Goal: Use online tool/utility: Utilize a website feature to perform a specific function

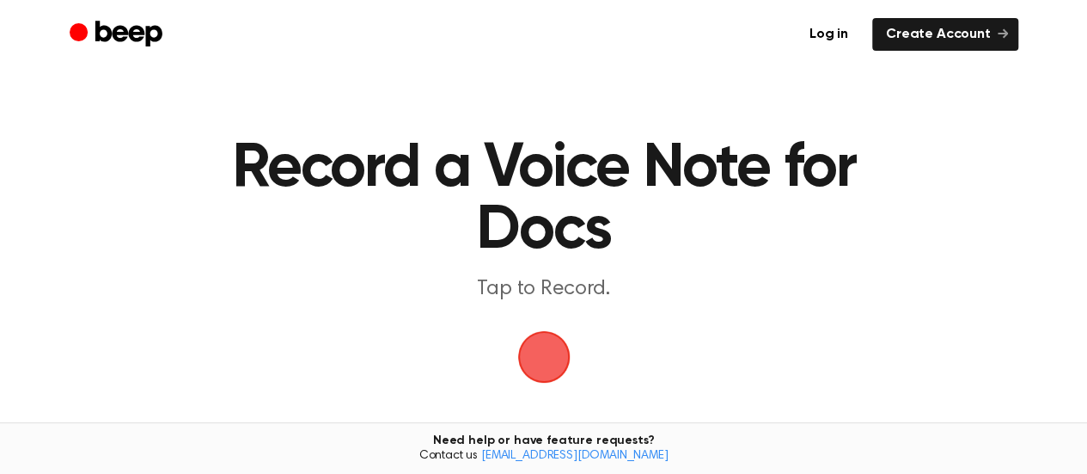
click at [552, 361] on span "button" at bounding box center [544, 357] width 80 height 80
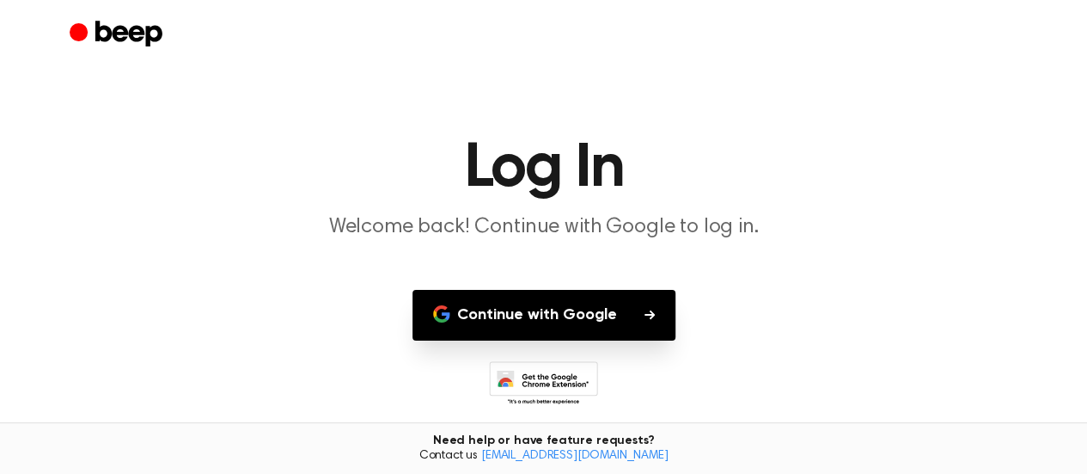
click at [570, 312] on button "Continue with Google" at bounding box center [544, 315] width 263 height 51
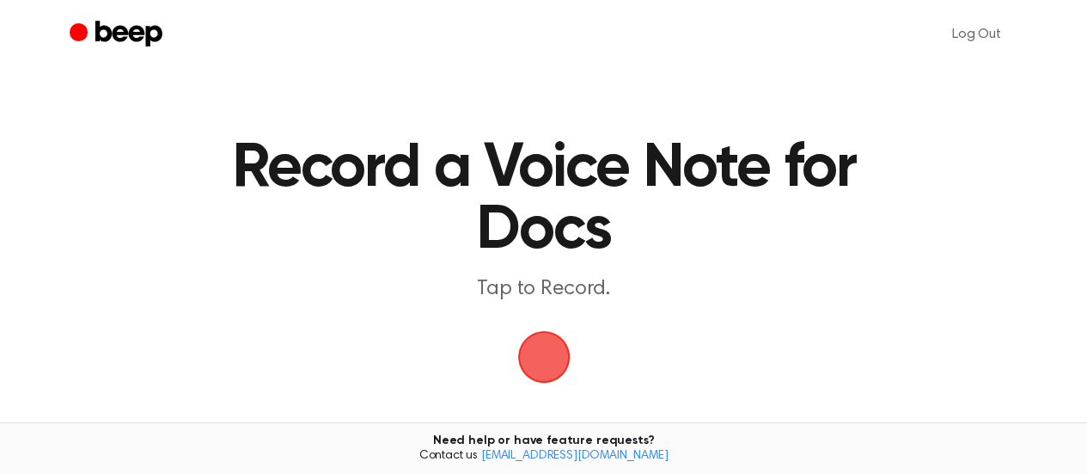
click at [554, 346] on span "button" at bounding box center [543, 356] width 83 height 83
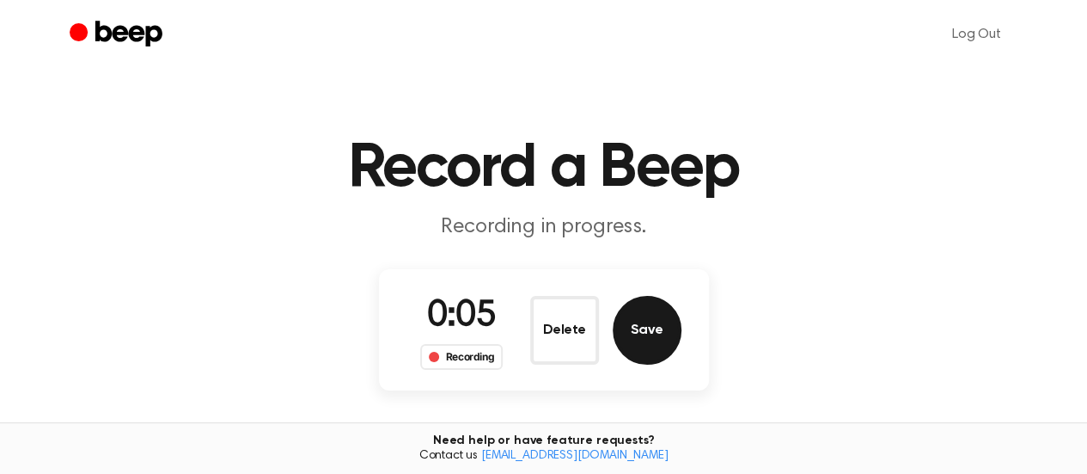
click at [672, 313] on button "Save" at bounding box center [647, 330] width 69 height 69
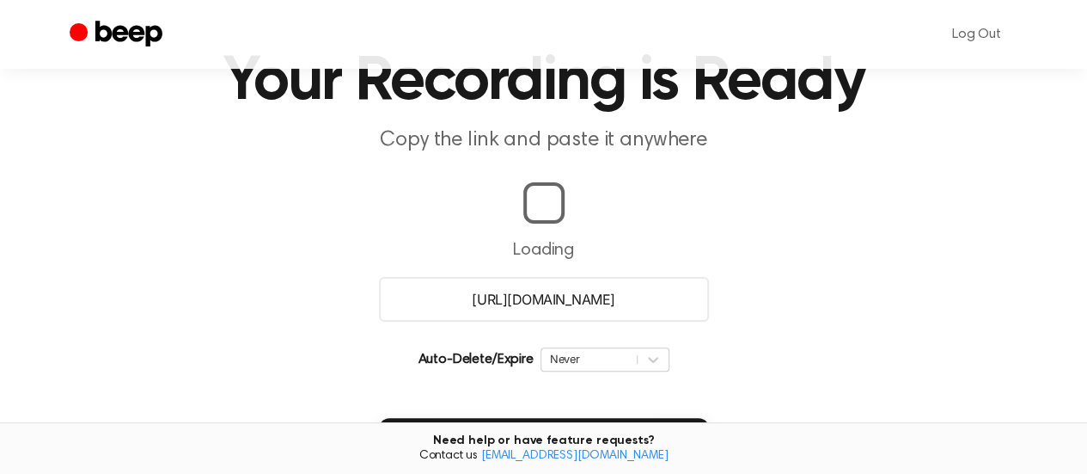
scroll to position [89, 0]
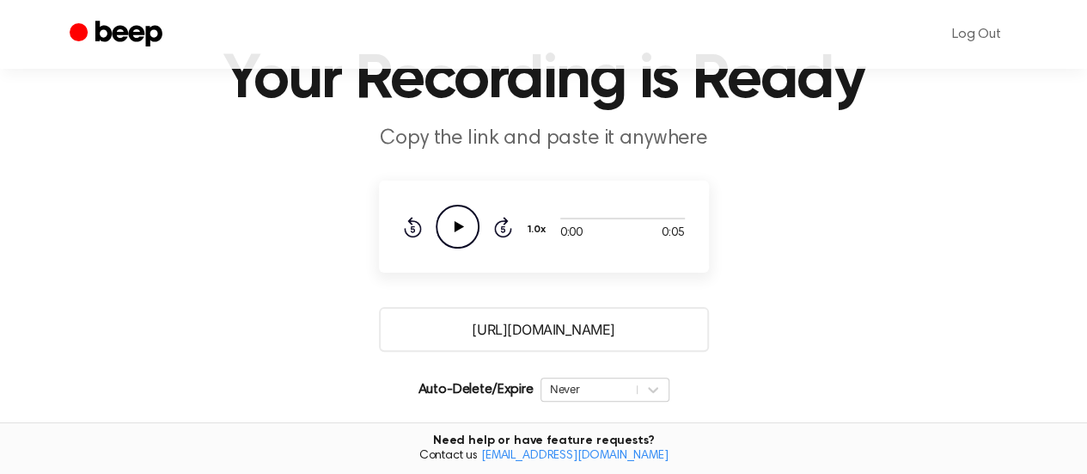
click at [444, 219] on icon "Play Audio" at bounding box center [458, 227] width 44 height 44
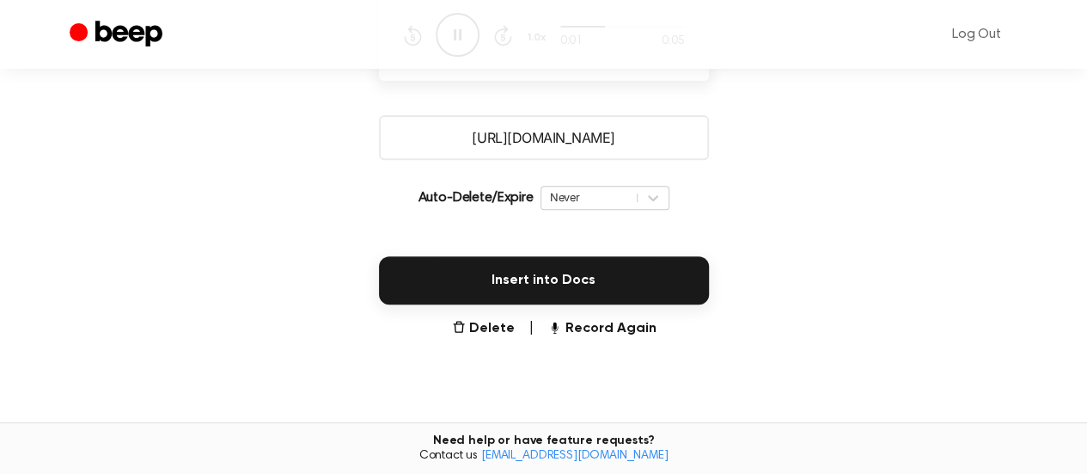
scroll to position [281, 0]
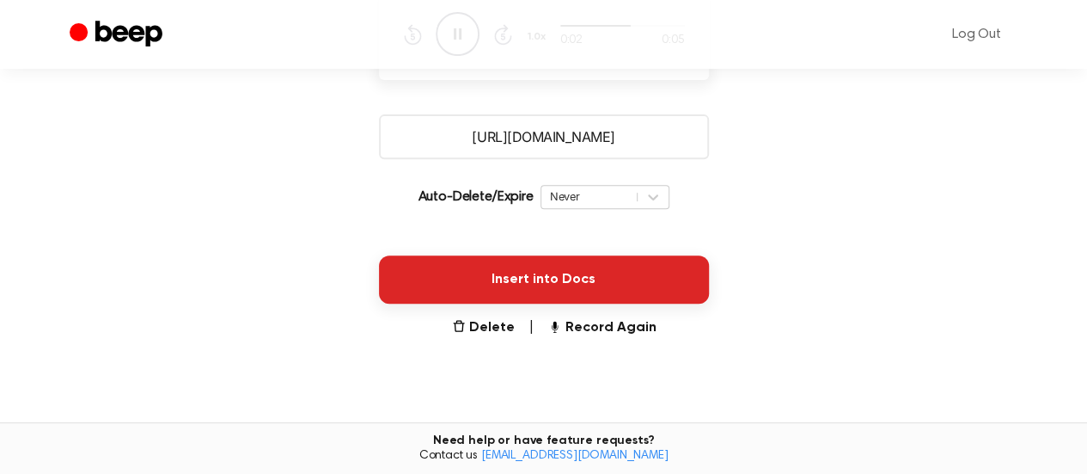
click at [443, 266] on button "Insert into Docs" at bounding box center [544, 279] width 330 height 48
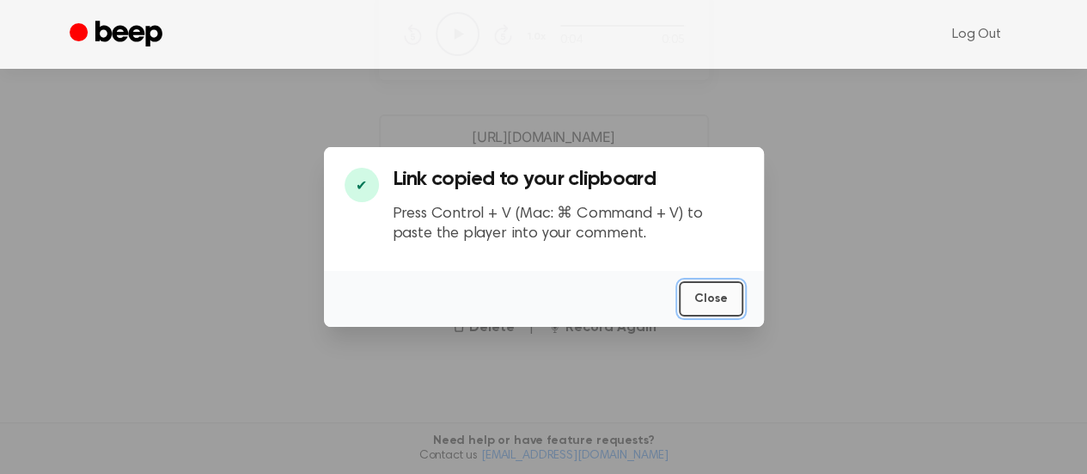
click at [706, 298] on button "Close" at bounding box center [711, 298] width 64 height 35
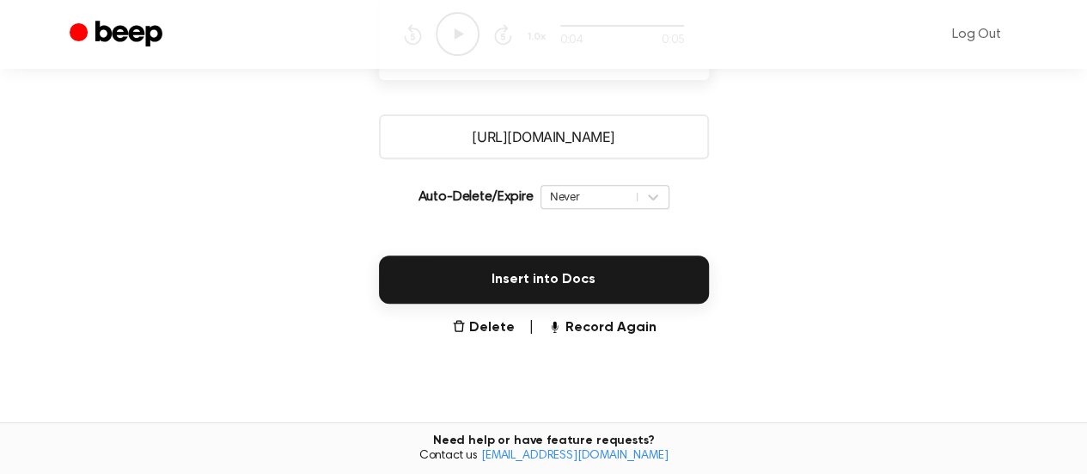
click at [552, 128] on input "https://beep.audio/8PKPjO1" at bounding box center [544, 136] width 330 height 45
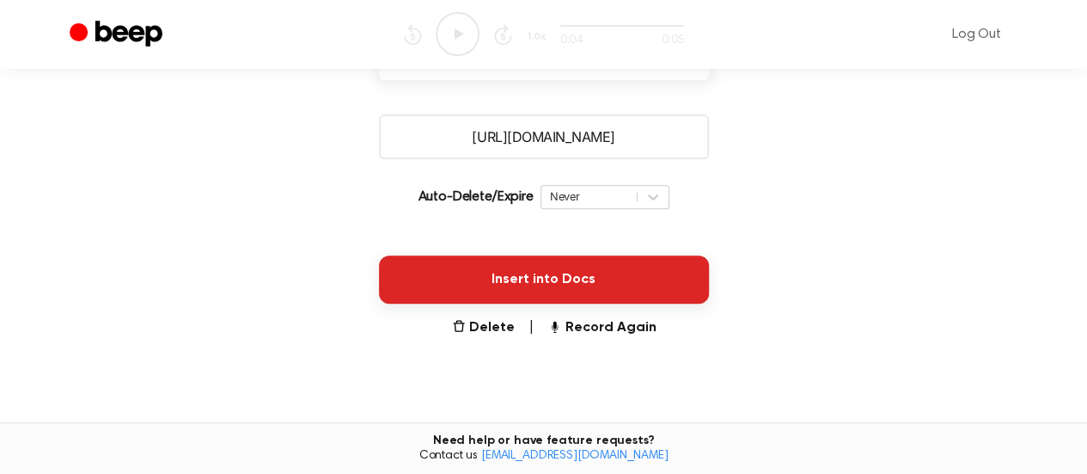
click at [518, 265] on button "Insert into Docs" at bounding box center [544, 279] width 330 height 48
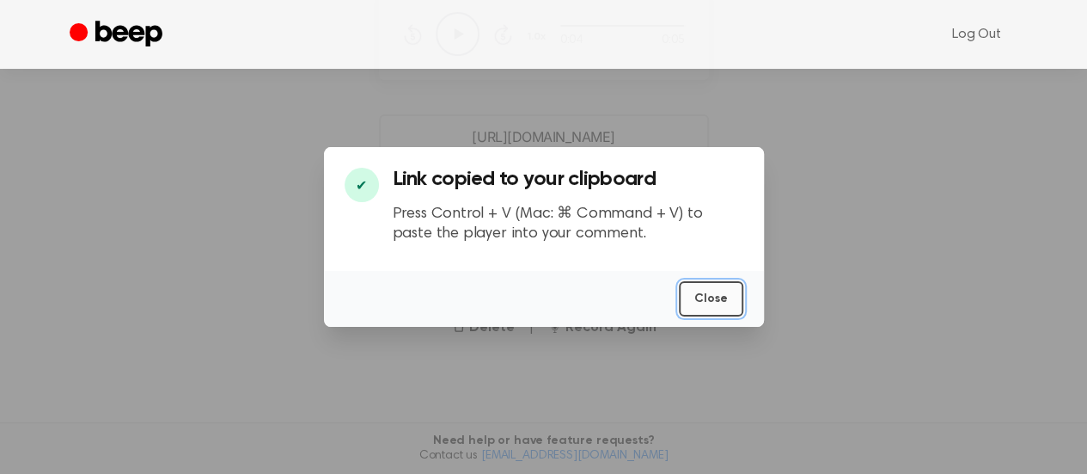
click at [714, 300] on button "Close" at bounding box center [711, 298] width 64 height 35
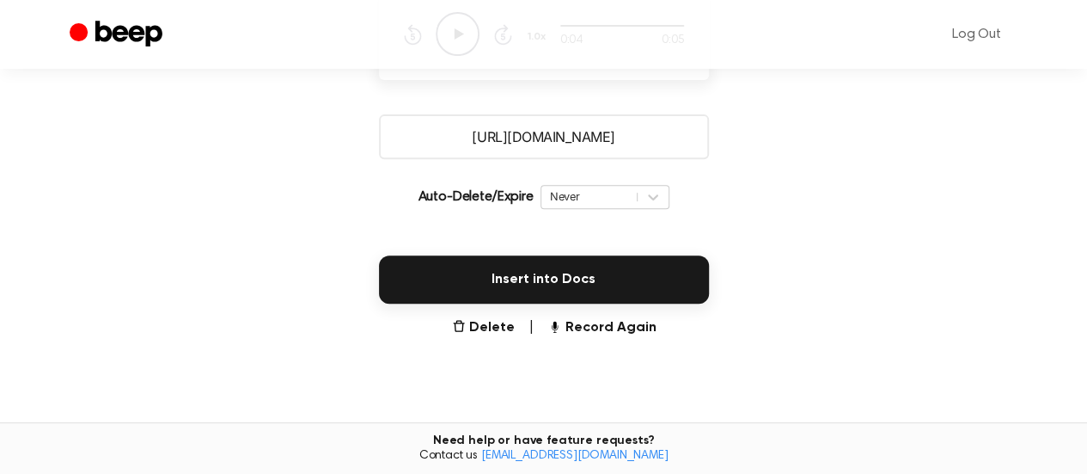
click at [714, 300] on div "Insert into Docs" at bounding box center [544, 269] width 1046 height 69
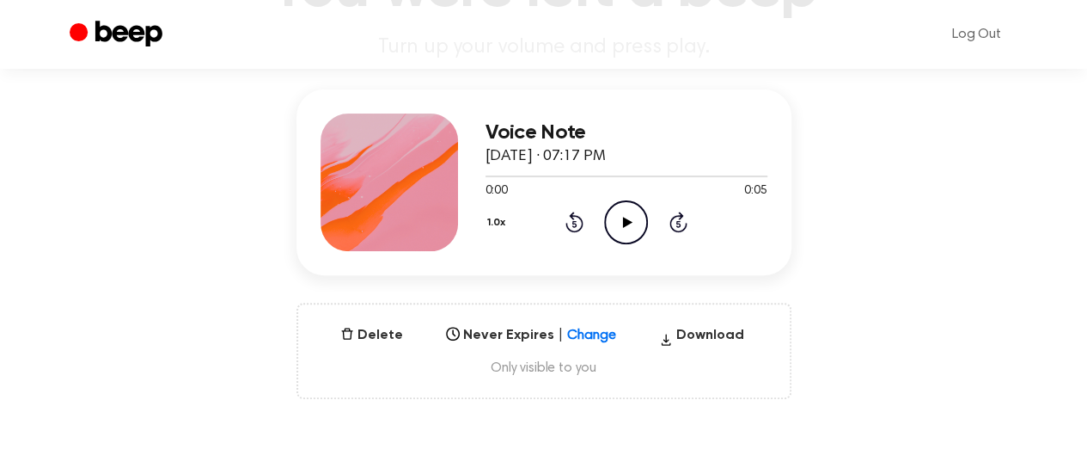
scroll to position [178, 0]
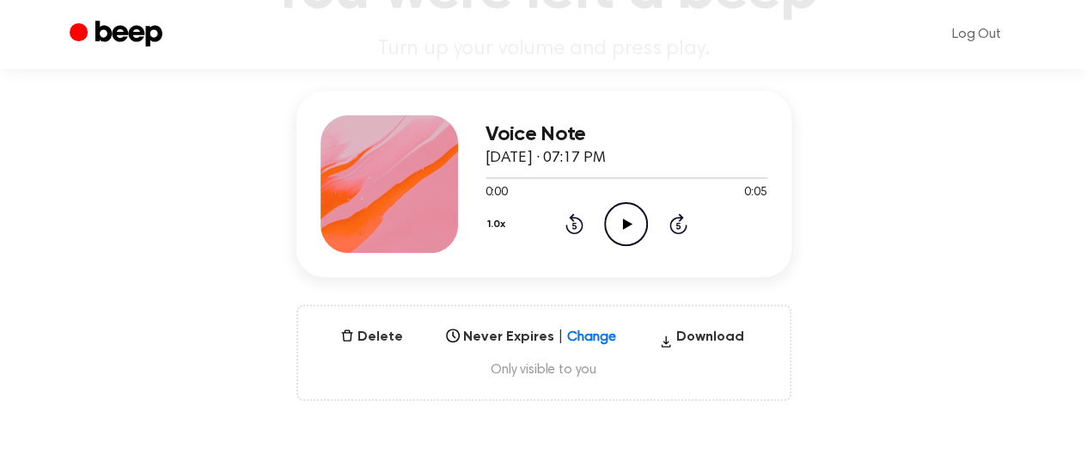
click at [624, 229] on icon "Play Audio" at bounding box center [626, 224] width 44 height 44
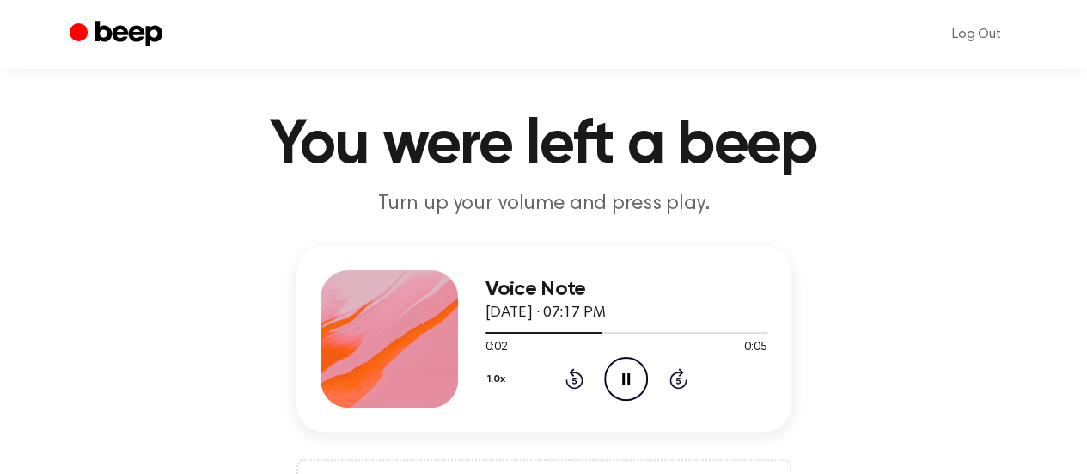
scroll to position [0, 0]
